Goal: Task Accomplishment & Management: Use online tool/utility

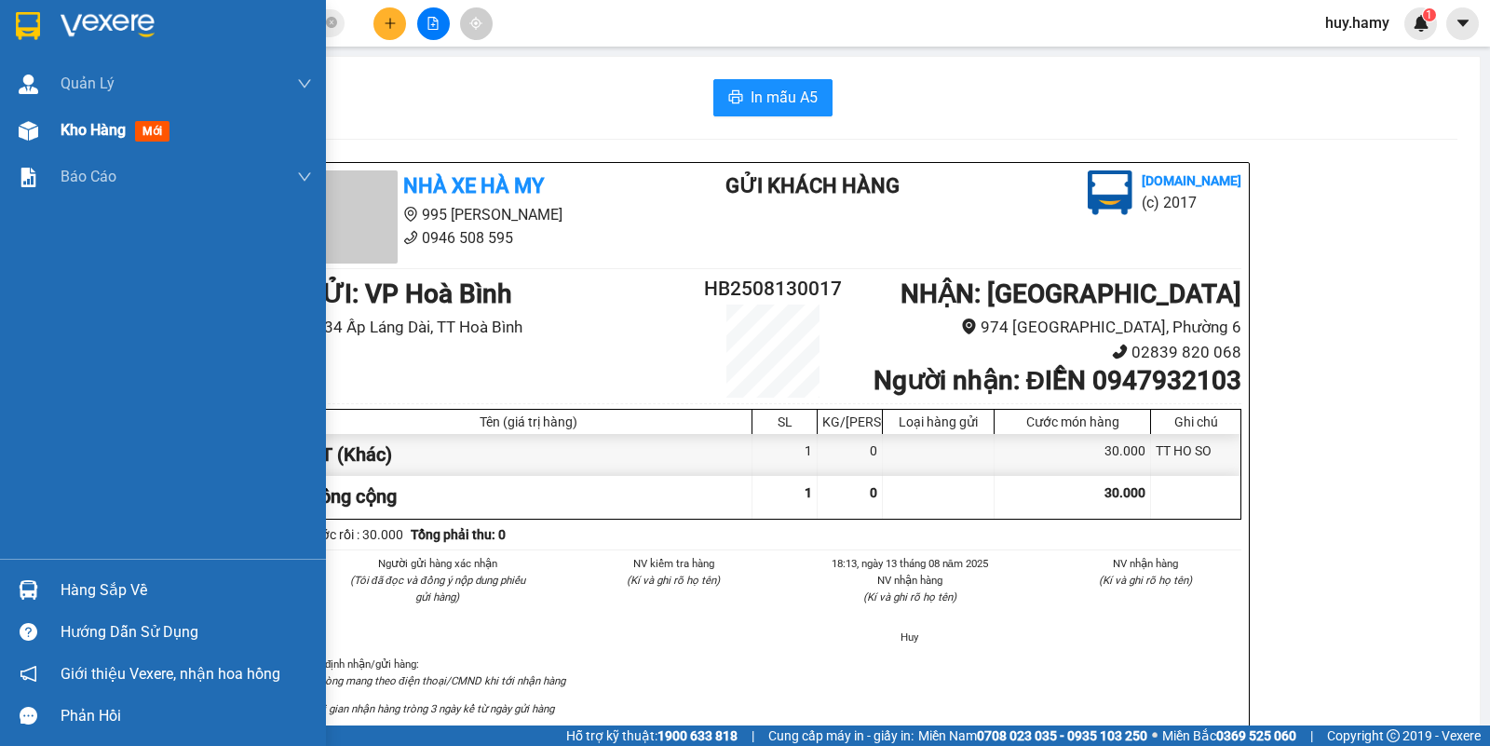
click at [75, 122] on span "Kho hàng" at bounding box center [93, 130] width 65 height 18
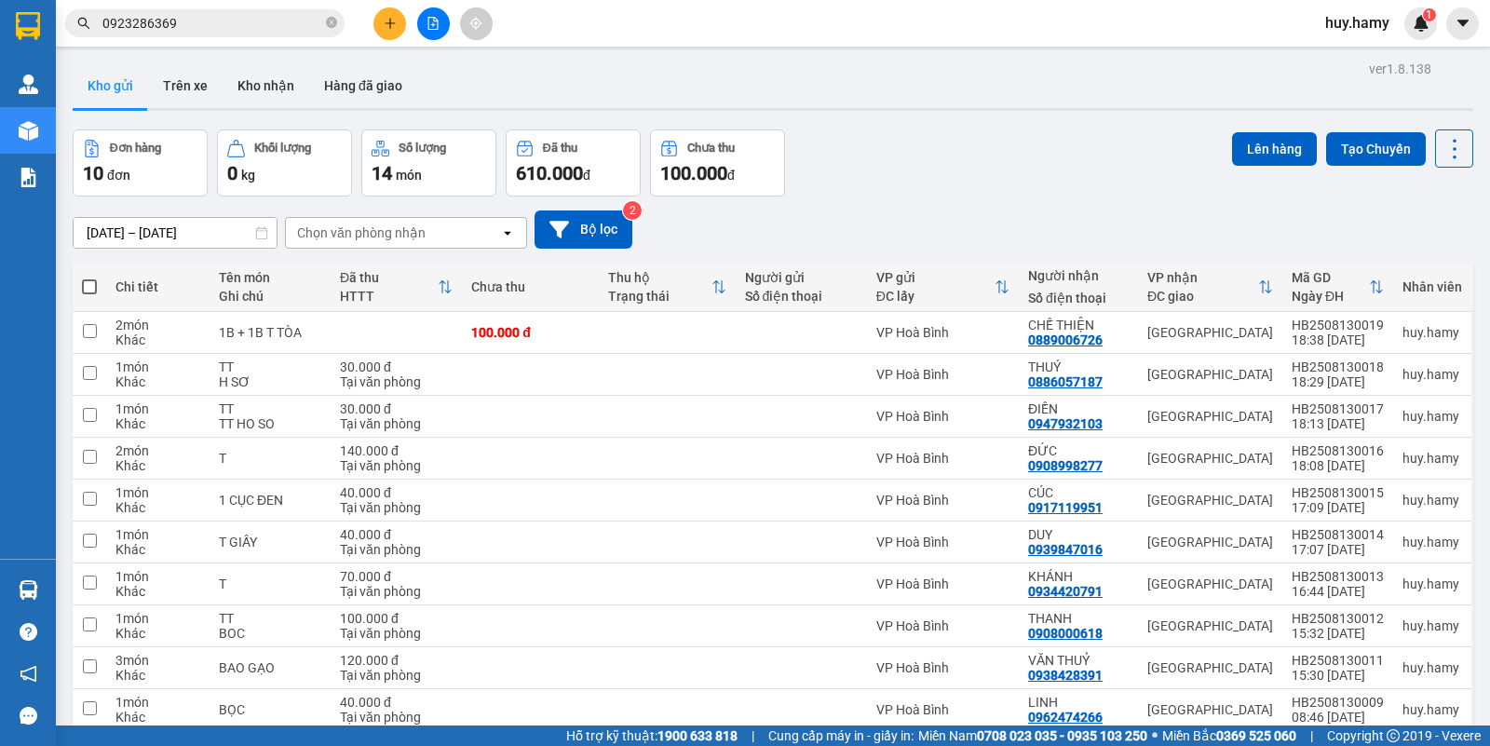
click at [94, 286] on span at bounding box center [89, 286] width 15 height 15
click at [89, 277] on input "checkbox" at bounding box center [89, 277] width 0 height 0
checkbox input "true"
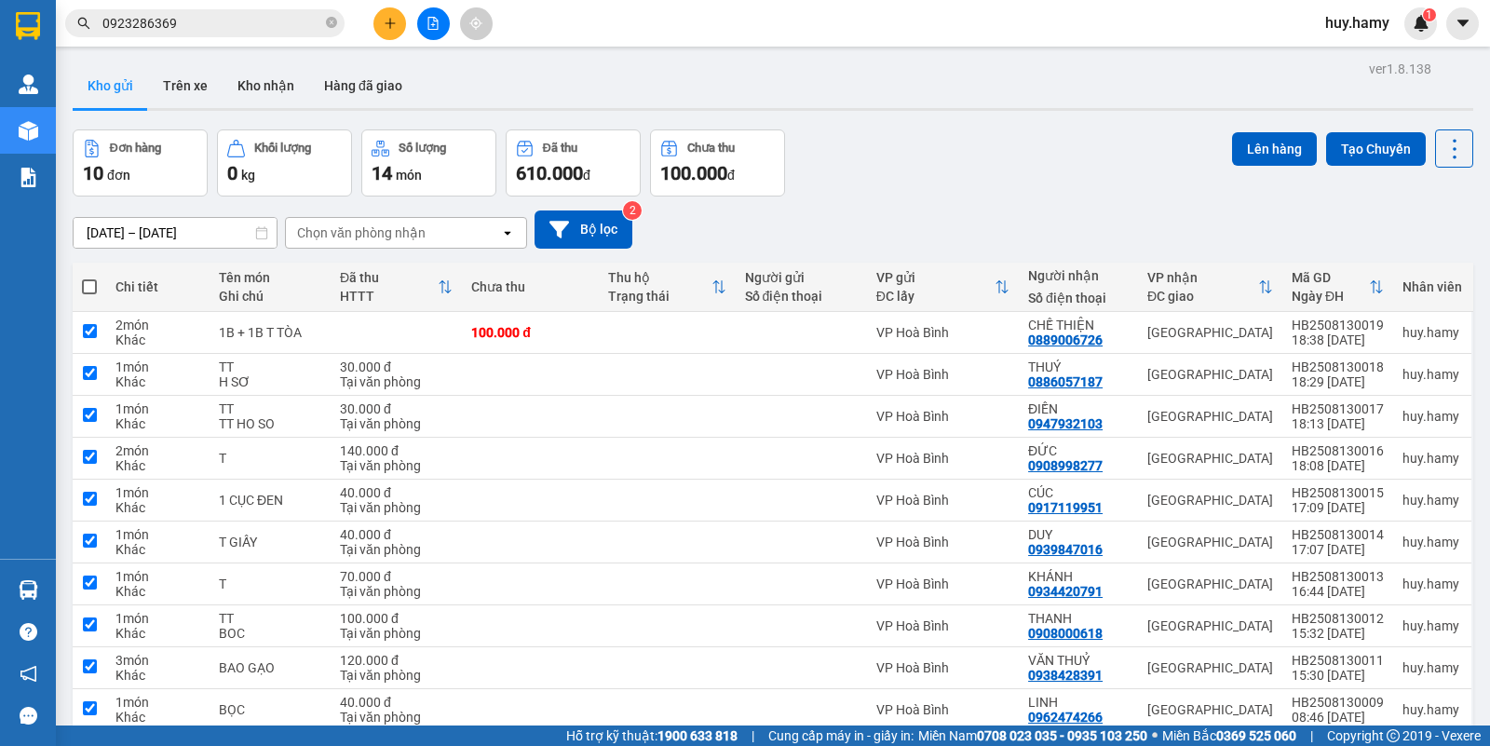
checkbox input "true"
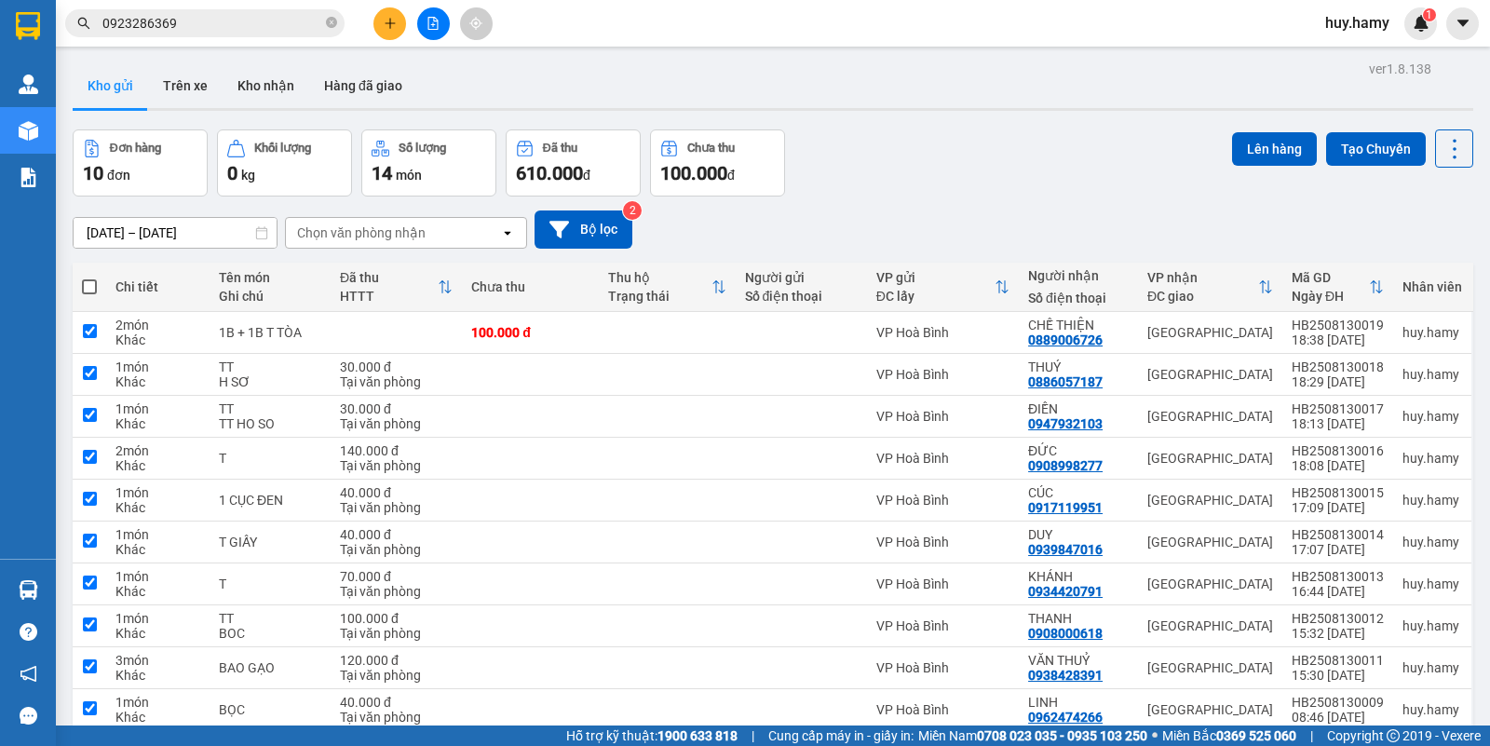
checkbox input "true"
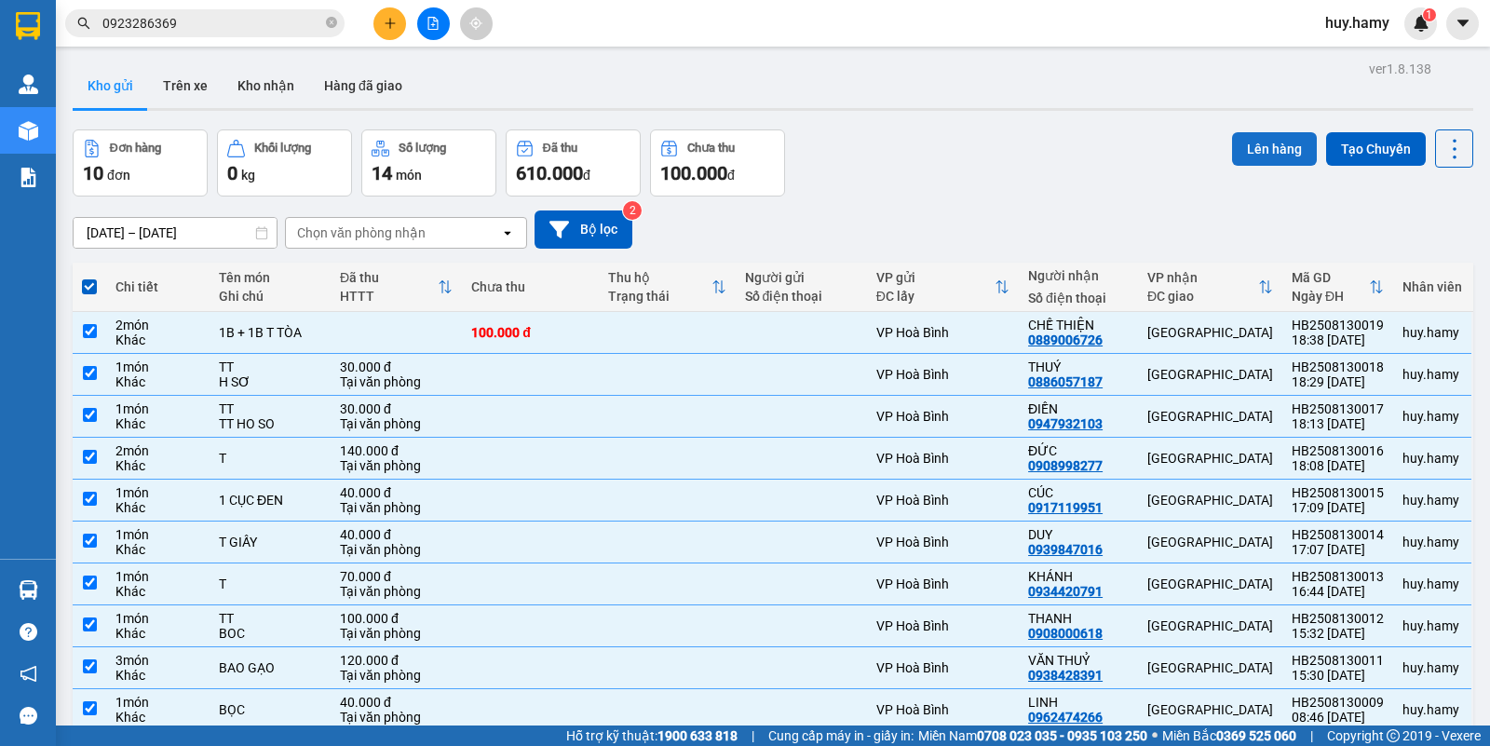
click at [1249, 142] on button "Lên hàng" at bounding box center [1274, 149] width 85 height 34
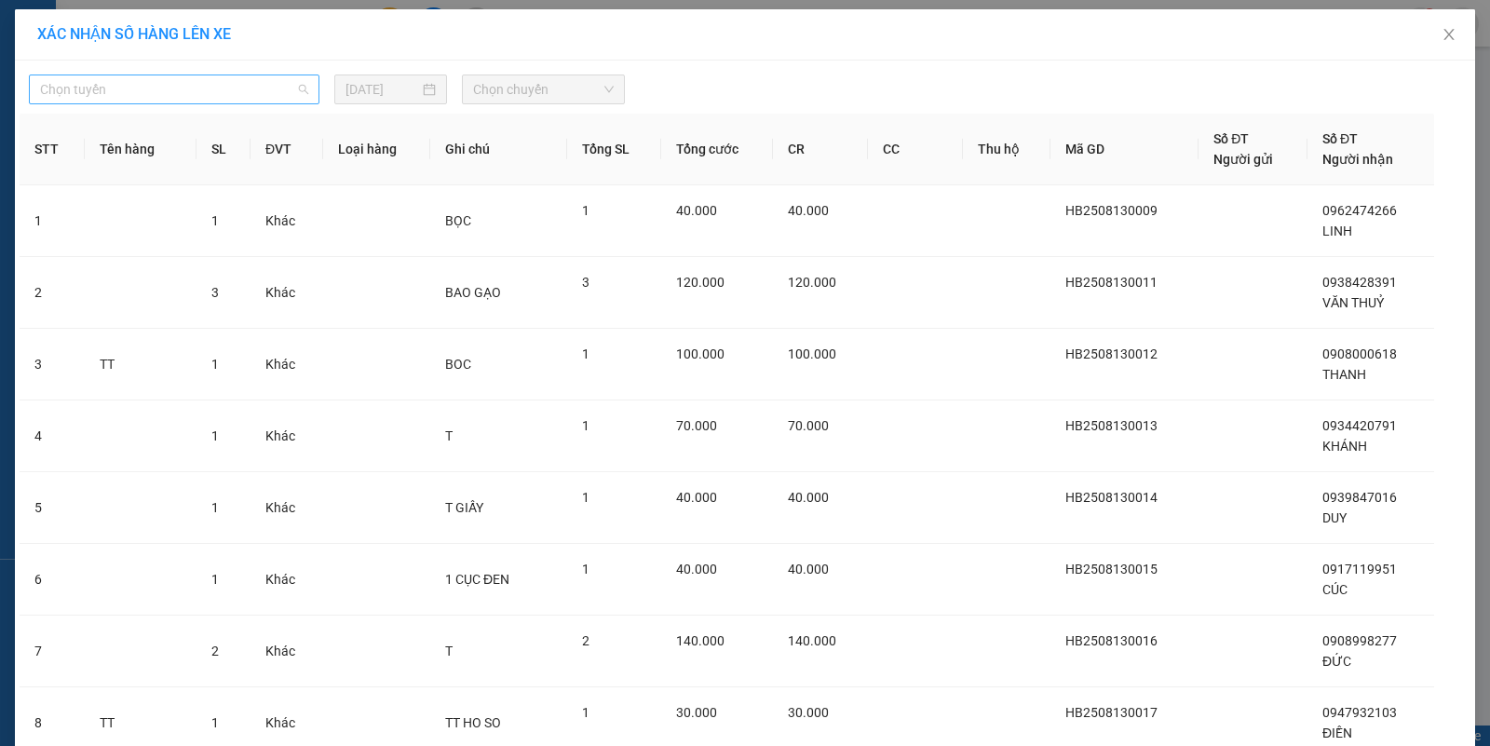
click at [237, 80] on span "Chọn tuyến" at bounding box center [174, 89] width 268 height 28
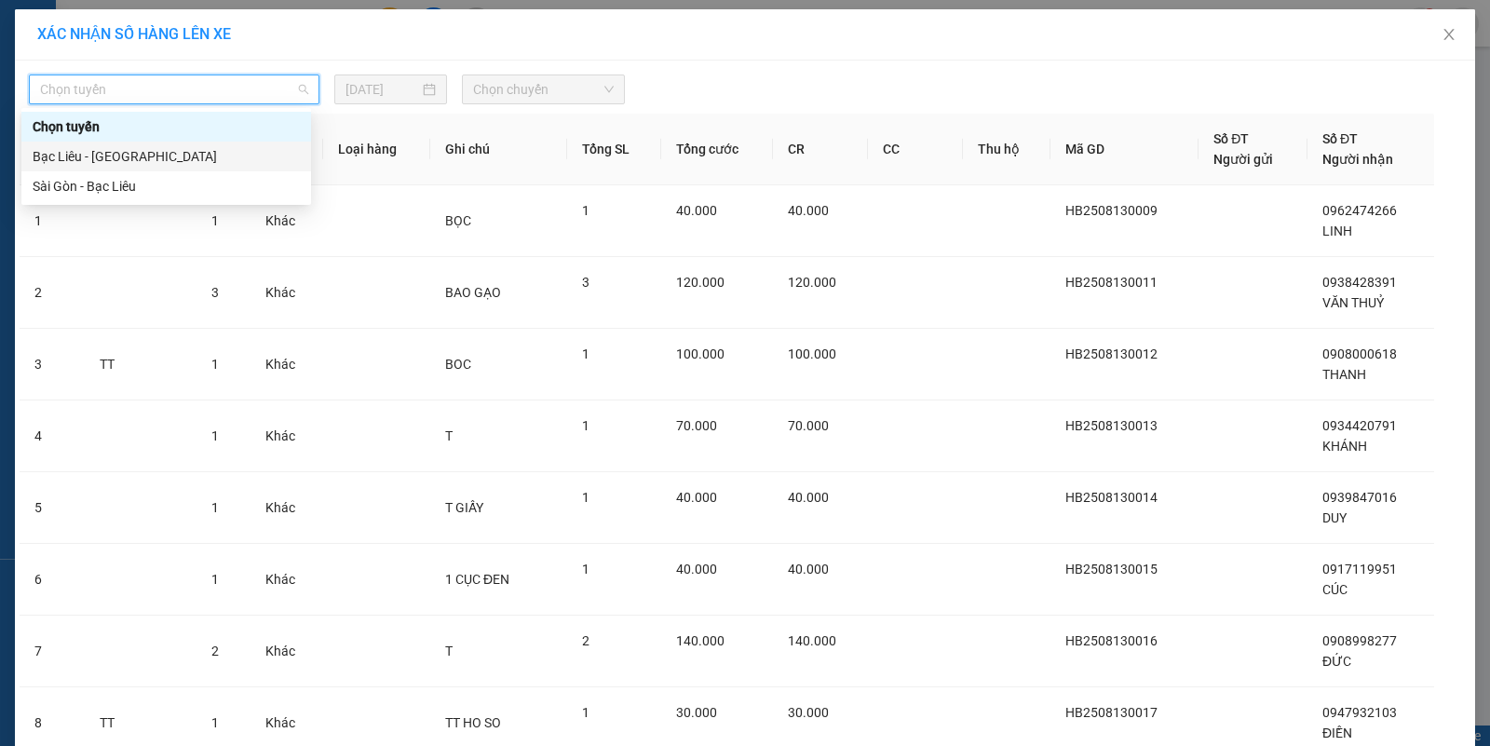
click at [104, 155] on div "Bạc Liêu - [GEOGRAPHIC_DATA]" at bounding box center [166, 156] width 267 height 20
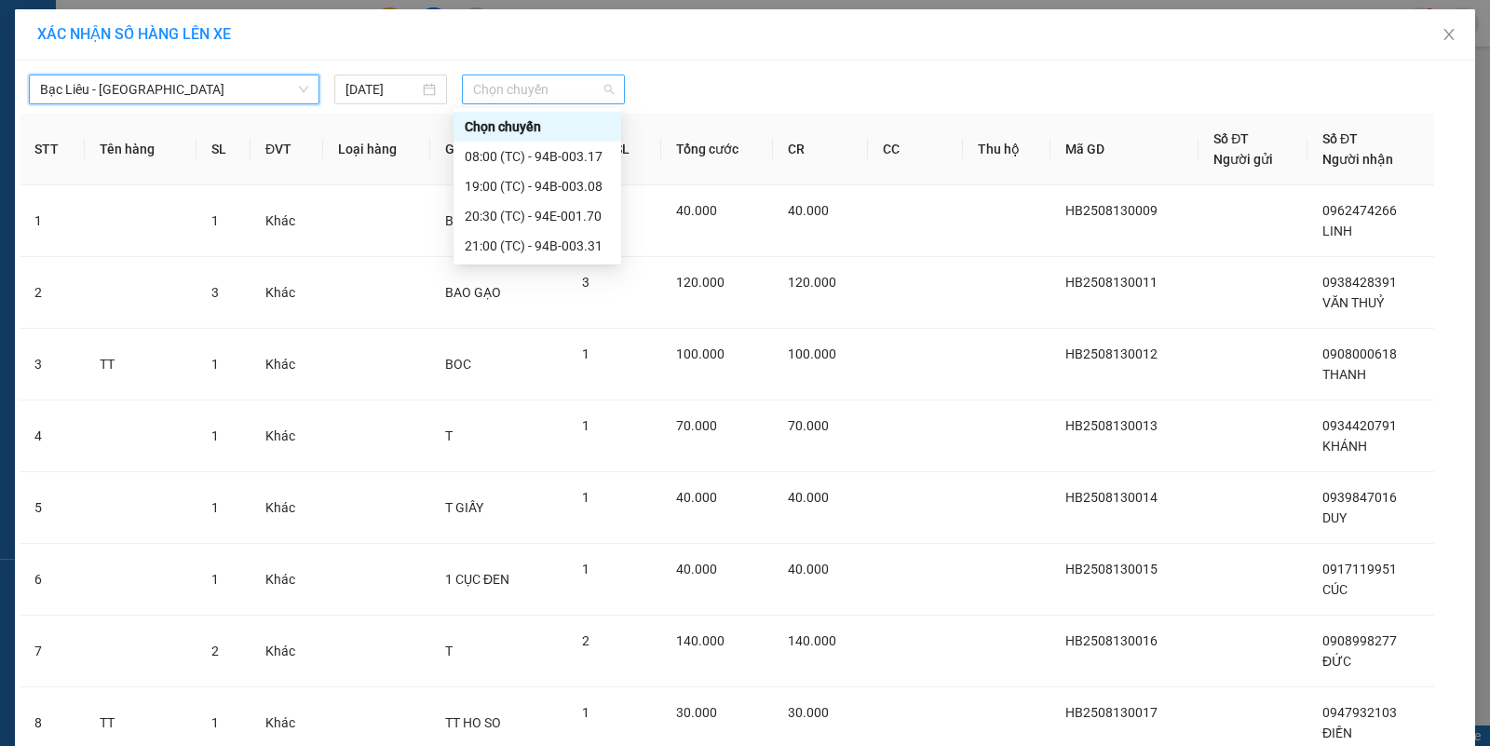
click at [565, 86] on span "Chọn chuyến" at bounding box center [543, 89] width 141 height 28
click at [550, 207] on div "20:30 (TC) - 94E-001.70" at bounding box center [537, 216] width 145 height 20
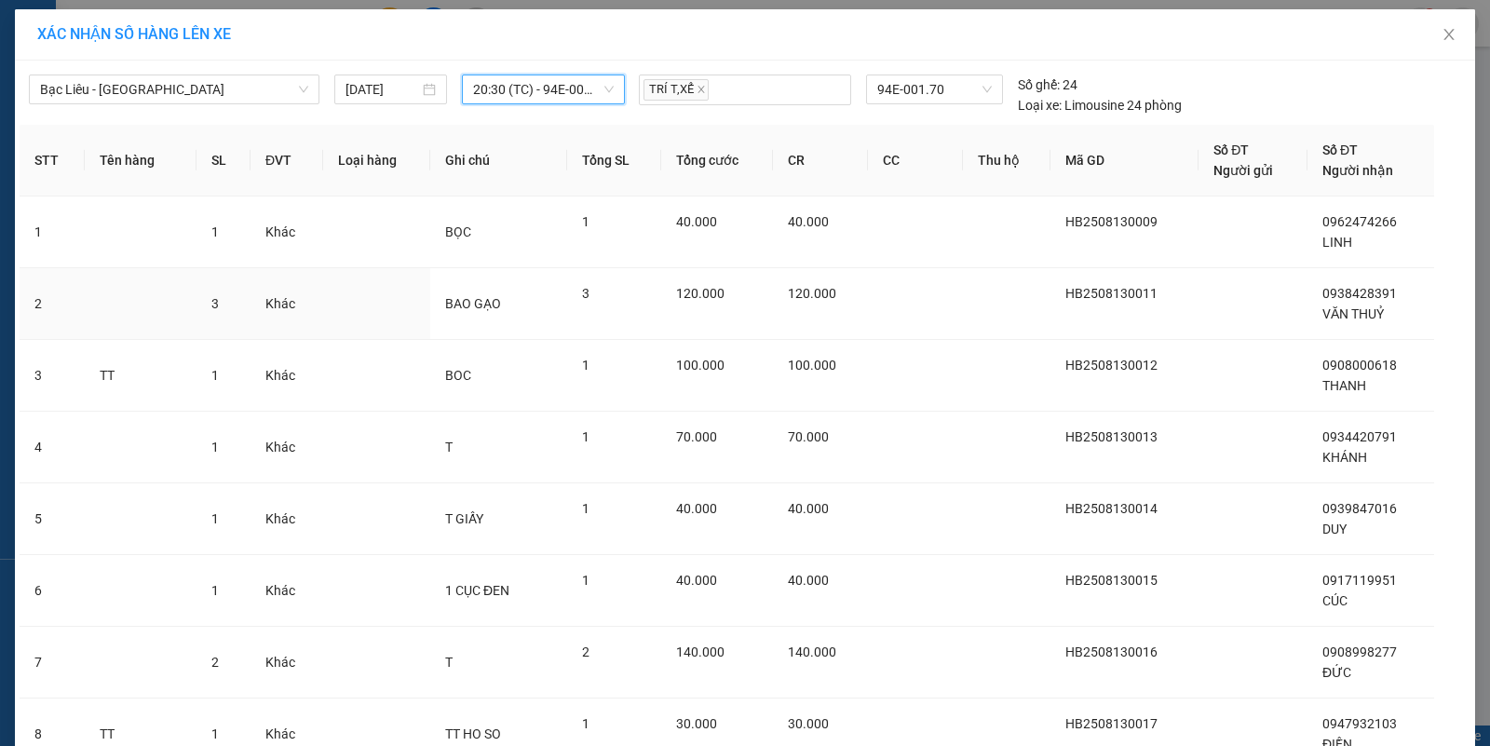
scroll to position [305, 0]
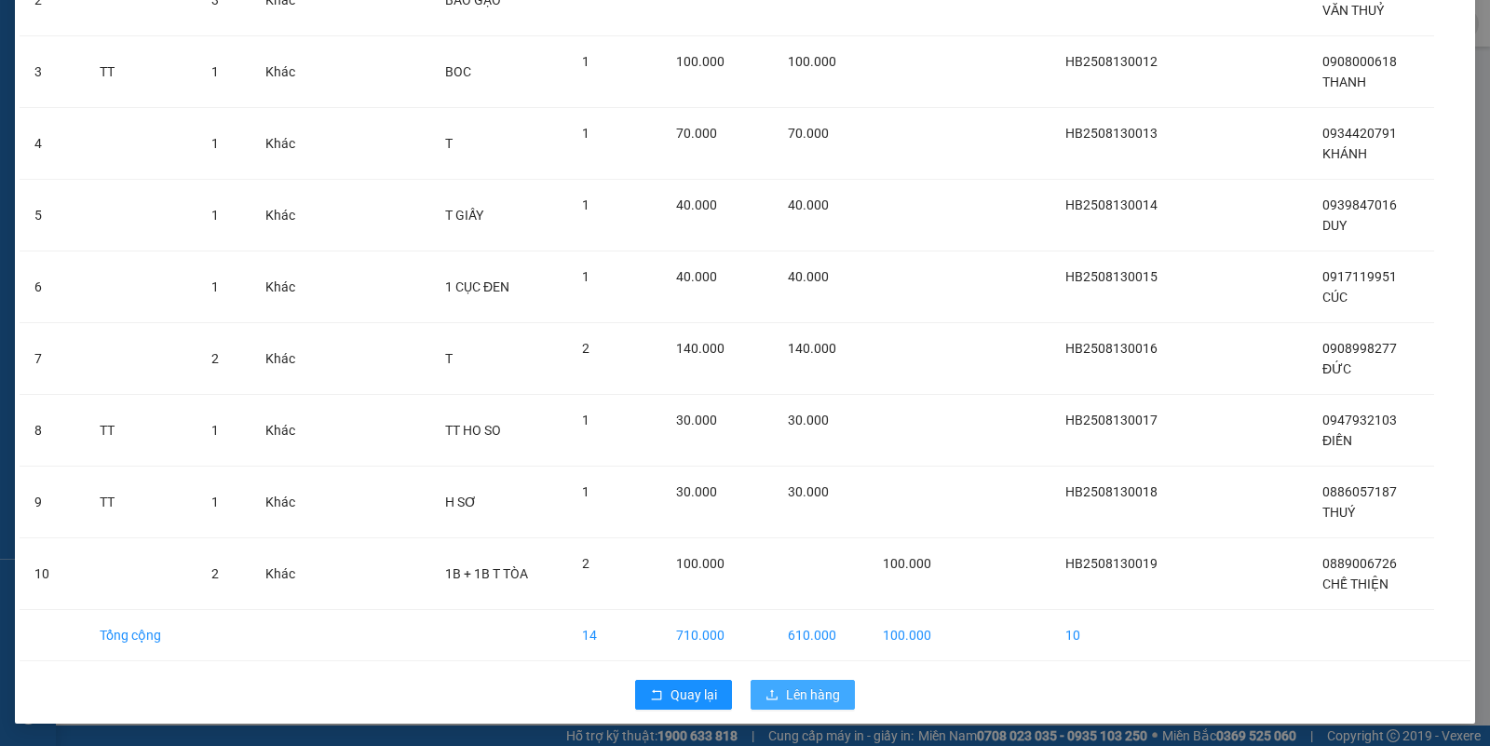
click at [806, 695] on span "Lên hàng" at bounding box center [813, 694] width 54 height 20
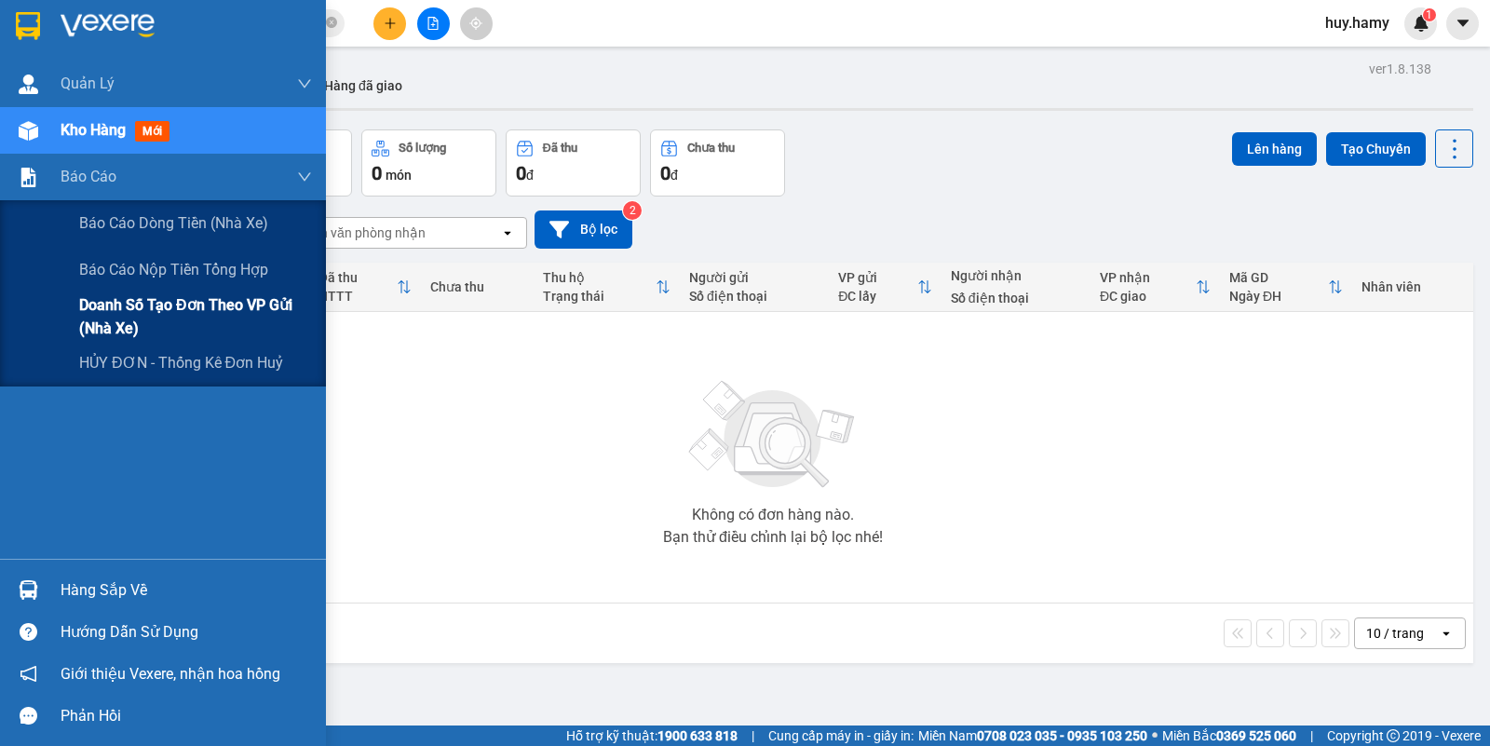
click at [178, 310] on span "Doanh số tạo đơn theo VP gửi (nhà xe)" at bounding box center [195, 316] width 233 height 47
